Goal: Information Seeking & Learning: Find specific fact

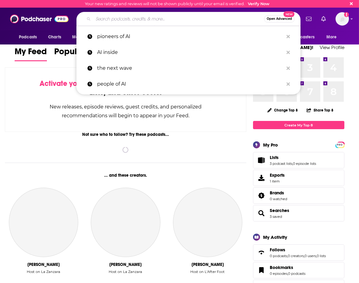
click at [124, 16] on input "Search podcasts, credits, & more..." at bounding box center [178, 19] width 171 height 10
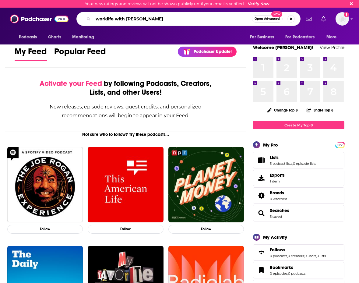
type input "worklife with [PERSON_NAME]"
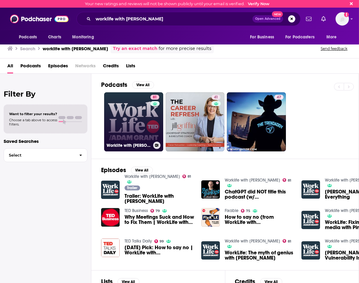
click at [134, 122] on link "81 Worklife with [PERSON_NAME]" at bounding box center [133, 121] width 59 height 59
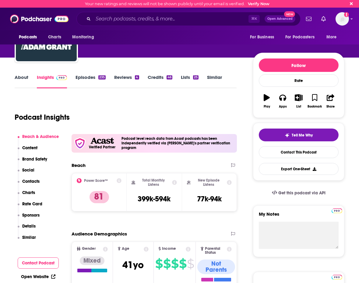
scroll to position [61, 0]
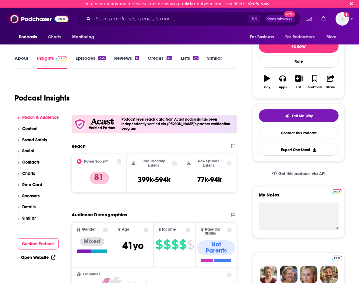
click at [37, 163] on p "Contacts" at bounding box center [30, 162] width 17 height 5
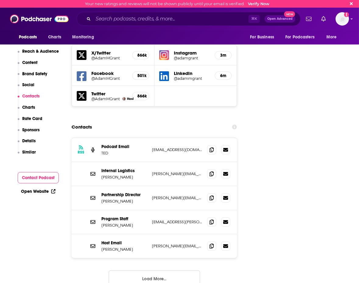
scroll to position [741, 0]
